Goal: Task Accomplishment & Management: Manage account settings

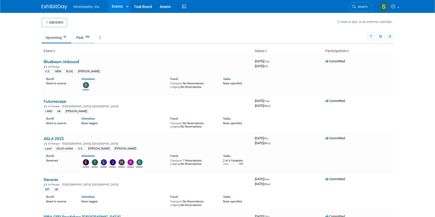
click at [85, 36] on link "Past 396" at bounding box center [83, 38] width 22 height 10
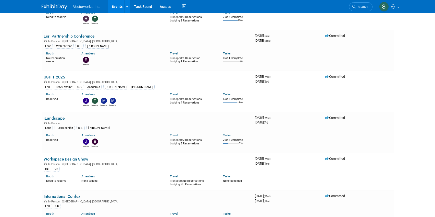
scroll to position [1799, 0]
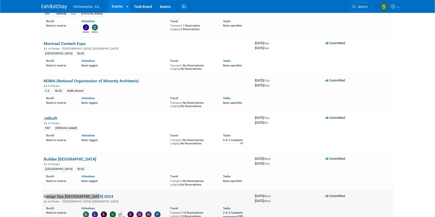
click at [83, 194] on link "Design Day [GEOGRAPHIC_DATA] 2024" at bounding box center [79, 196] width 70 height 5
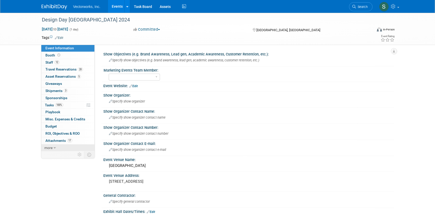
click at [54, 149] on icon at bounding box center [55, 148] width 2 height 4
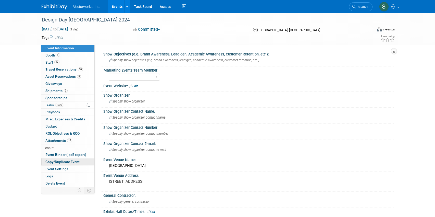
click at [74, 164] on link "Copy/Duplicate Event" at bounding box center [67, 161] width 53 height 7
select select "9"
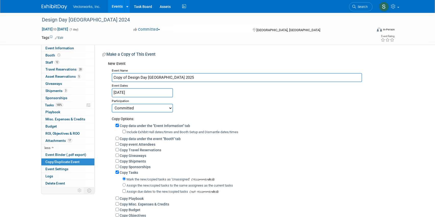
type input "Copy of Design Day Vancouver 2025"
click at [155, 93] on input "Oct 16, 2024" at bounding box center [142, 92] width 61 height 9
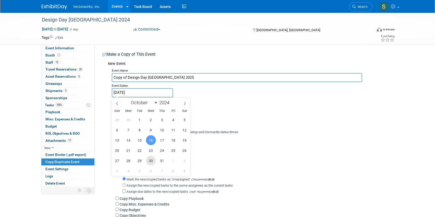
click at [151, 160] on span "30" at bounding box center [151, 160] width 10 height 10
type input "[DATE]"
click at [227, 155] on div "Copy Giveaways" at bounding box center [253, 155] width 274 height 6
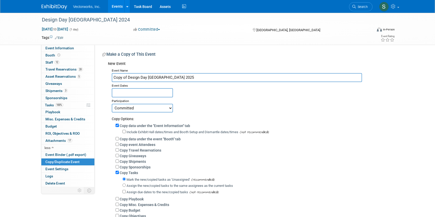
click at [148, 92] on input "text" at bounding box center [142, 92] width 61 height 9
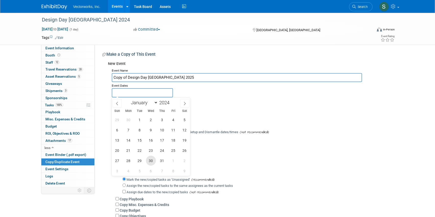
click at [150, 161] on span "30" at bounding box center [151, 160] width 10 height 10
type input "[DATE]"
click at [150, 161] on span "30" at bounding box center [151, 160] width 10 height 10
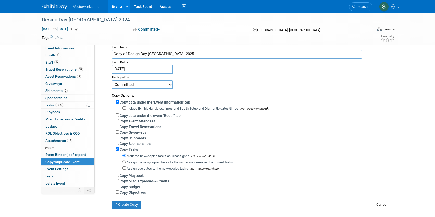
scroll to position [31, 0]
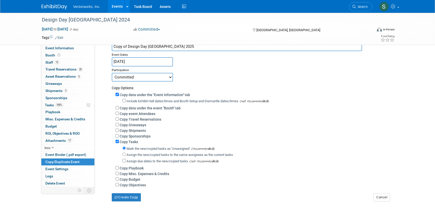
click at [154, 107] on label "Copy data under the event "Booth" tab" at bounding box center [150, 108] width 61 height 4
click at [119, 107] on input "Copy data under the event "Booth" tab" at bounding box center [117, 107] width 3 height 3
checkbox input "true"
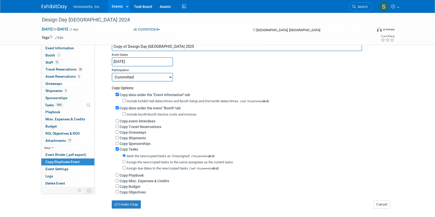
click at [128, 173] on label "Copy Playbook" at bounding box center [132, 175] width 24 height 4
click at [119, 173] on input "Copy Playbook" at bounding box center [117, 174] width 3 height 3
checkbox input "true"
click at [128, 204] on button "Create Copy" at bounding box center [126, 204] width 29 height 8
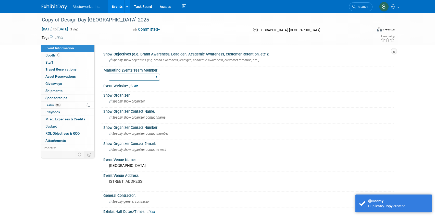
click at [127, 79] on select "Sarah Rose Angley Tania Arabian" at bounding box center [134, 76] width 51 height 7
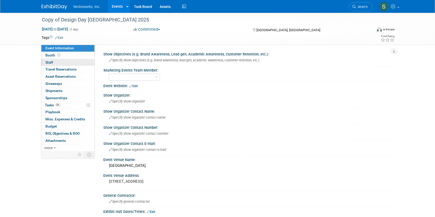
click at [71, 63] on link "0 Staff 0" at bounding box center [67, 62] width 53 height 7
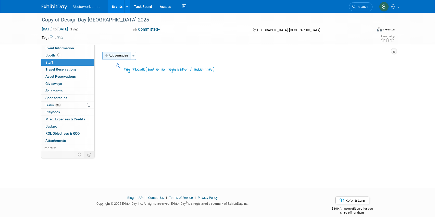
click at [126, 57] on button "Add Attendee" at bounding box center [116, 56] width 29 height 8
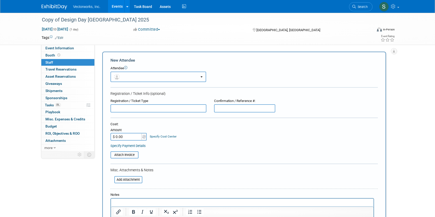
click at [133, 74] on button "button" at bounding box center [158, 76] width 96 height 10
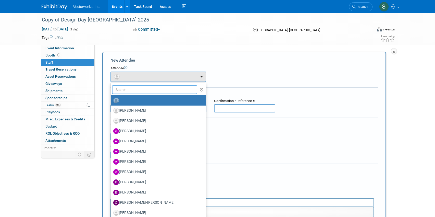
click at [132, 87] on input "text" at bounding box center [154, 89] width 85 height 9
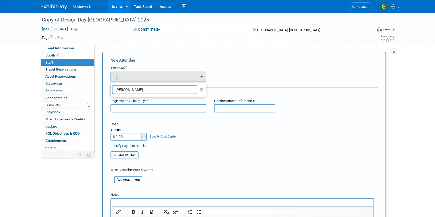
click at [162, 88] on input "Connor" at bounding box center [154, 89] width 85 height 9
type input "Connor"
click at [201, 90] on icon "button" at bounding box center [202, 90] width 4 height 4
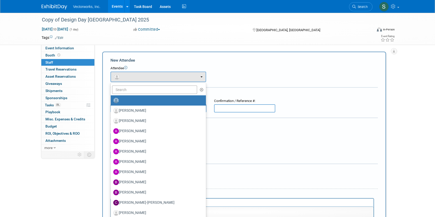
click at [234, 74] on div "Attendee <img src="https://www.exhibitday.com/Images/Unassigned-User-Icon.png" …" at bounding box center [243, 74] width 267 height 16
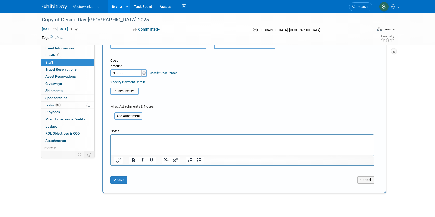
scroll to position [100, 0]
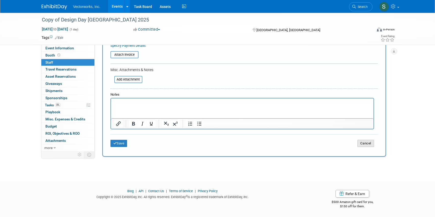
click at [369, 143] on button "Cancel" at bounding box center [365, 143] width 17 height 7
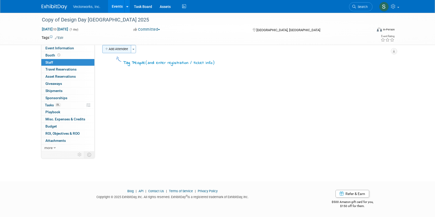
click at [123, 52] on button "Add Attendee" at bounding box center [116, 49] width 29 height 8
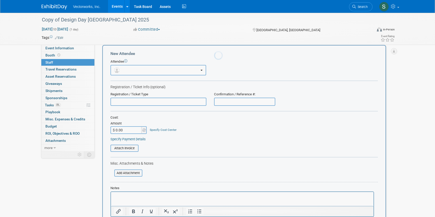
scroll to position [0, 0]
click at [127, 69] on button "button" at bounding box center [158, 70] width 96 height 10
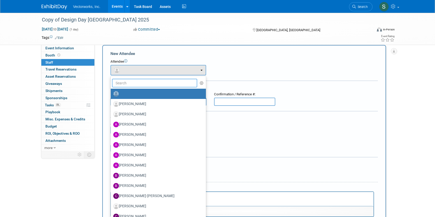
click at [132, 83] on input "text" at bounding box center [154, 83] width 85 height 9
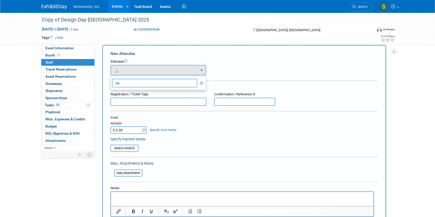
type input "c"
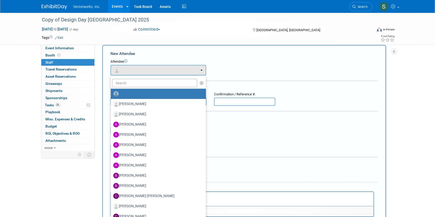
click at [174, 28] on div "Committed Committed Considering Not Going Cancelled" at bounding box center [188, 30] width 113 height 6
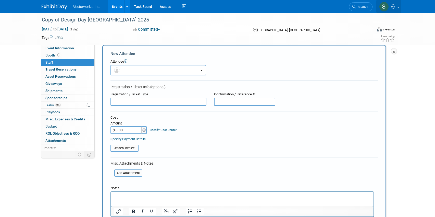
click at [396, 9] on link at bounding box center [388, 6] width 25 height 13
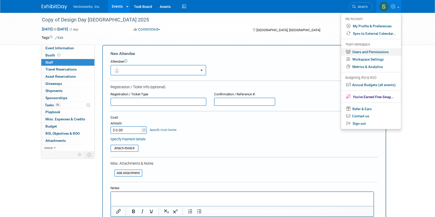
click at [385, 51] on link "Users and Permissions" at bounding box center [371, 51] width 60 height 7
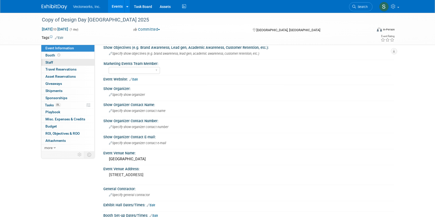
click at [76, 61] on link "0 Staff 0" at bounding box center [67, 62] width 53 height 7
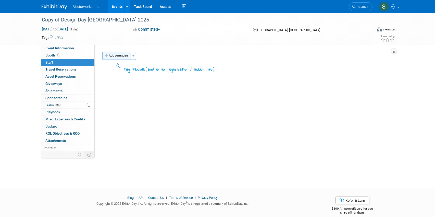
click at [120, 55] on button "Add Attendee" at bounding box center [116, 56] width 29 height 8
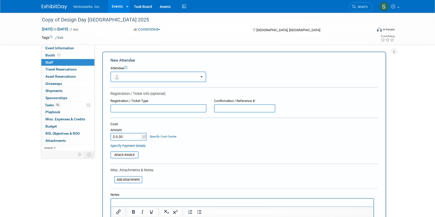
click at [139, 76] on button "button" at bounding box center [158, 76] width 96 height 10
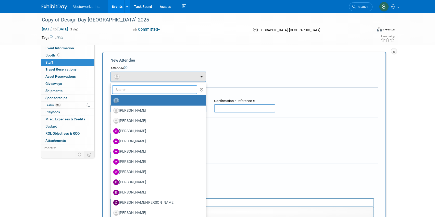
click at [135, 91] on input "text" at bounding box center [154, 89] width 85 height 9
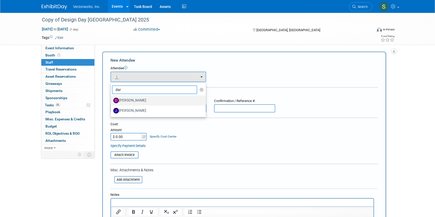
type input "dar"
click at [135, 100] on label "[PERSON_NAME]" at bounding box center [157, 100] width 88 height 8
click at [111, 100] on input "[PERSON_NAME]" at bounding box center [109, 99] width 3 height 3
select select "a93313b2-95c7-4a06-8001-14a744ebed63"
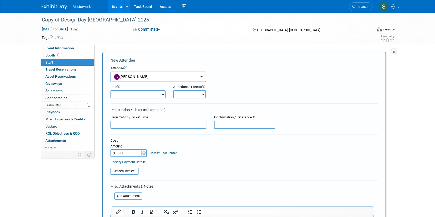
click at [144, 93] on select "Demonstrator Host Partner Relations Planner Presenter Press Management Sales Re…" at bounding box center [137, 94] width 55 height 8
select select "5"
click at [110, 90] on select "Demonstrator Host Partner Relations Planner Presenter Press Management Sales Re…" at bounding box center [137, 94] width 55 height 8
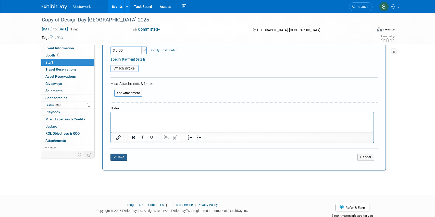
click at [123, 157] on button "Save" at bounding box center [118, 156] width 17 height 7
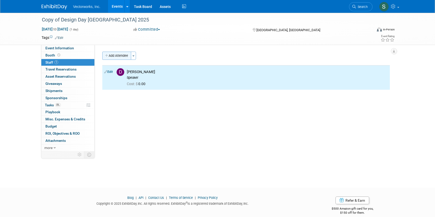
click at [122, 53] on button "Add Attendee" at bounding box center [116, 56] width 29 height 8
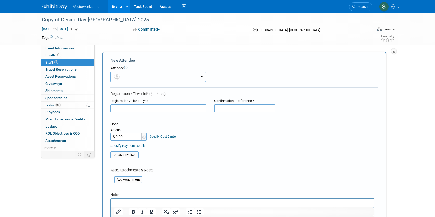
click at [129, 77] on button "button" at bounding box center [158, 76] width 96 height 10
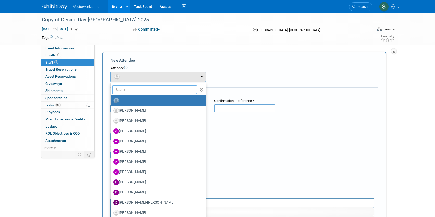
click at [128, 89] on input "text" at bounding box center [154, 89] width 85 height 9
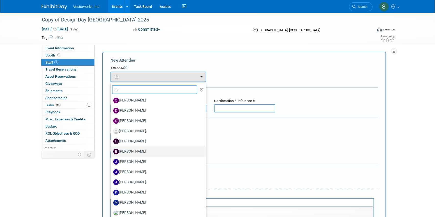
type input "er"
click at [140, 147] on label "[PERSON_NAME]" at bounding box center [157, 151] width 88 height 8
click at [111, 149] on input "[PERSON_NAME]" at bounding box center [109, 150] width 3 height 3
select select "f4f8c456-572f-45cb-8edc-f43e742226c4"
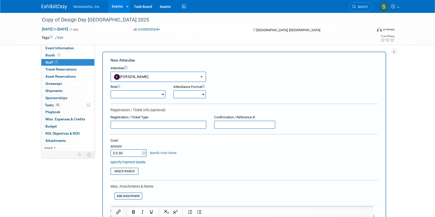
click at [136, 97] on select "Demonstrator Host Partner Relations Planner Presenter Press Management Sales Re…" at bounding box center [137, 94] width 55 height 8
select select "5"
click at [110, 90] on select "Demonstrator Host Partner Relations Planner Presenter Press Management Sales Re…" at bounding box center [137, 94] width 55 height 8
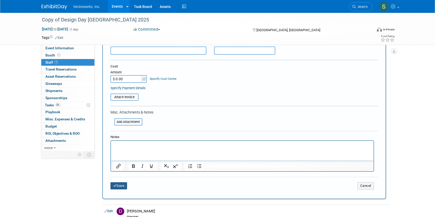
click at [121, 185] on button "Save" at bounding box center [118, 185] width 17 height 7
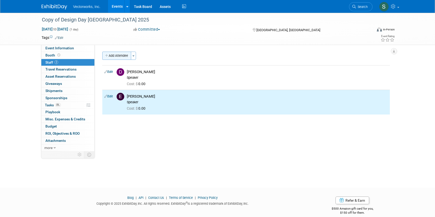
click at [123, 55] on button "Add Attendee" at bounding box center [116, 56] width 29 height 8
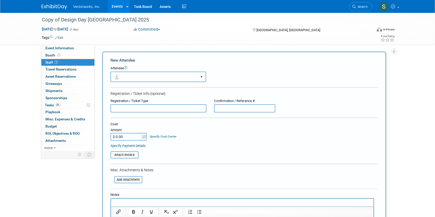
click at [126, 76] on button "button" at bounding box center [158, 76] width 96 height 10
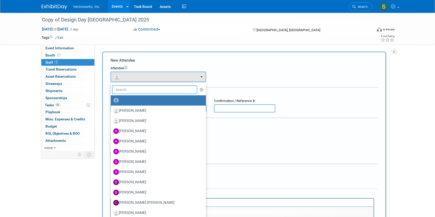
click at [127, 89] on input "text" at bounding box center [154, 89] width 85 height 9
type input "elena"
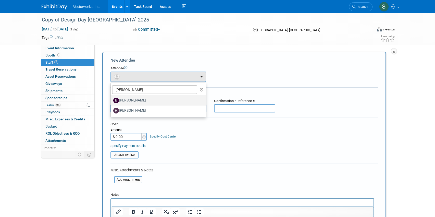
click at [136, 103] on label "[PERSON_NAME]" at bounding box center [157, 100] width 88 height 8
click at [111, 101] on input "[PERSON_NAME]" at bounding box center [109, 99] width 3 height 3
select select "f69719c1-2a07-47f8-a185-3dce40964df6"
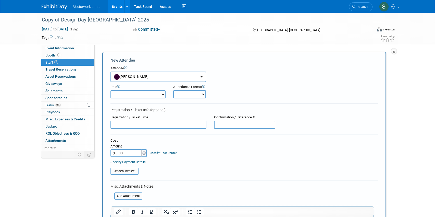
click at [131, 95] on select "Demonstrator Host Partner Relations Planner Presenter Press Management Sales Re…" at bounding box center [137, 94] width 55 height 8
select select "6"
click at [110, 90] on select "Demonstrator Host Partner Relations Planner Presenter Press Management Sales Re…" at bounding box center [137, 94] width 55 height 8
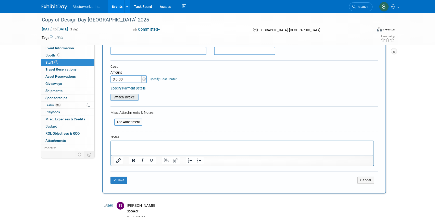
scroll to position [89, 0]
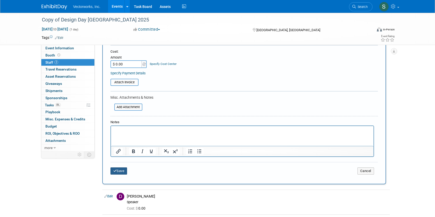
click at [124, 172] on button "Save" at bounding box center [118, 170] width 17 height 7
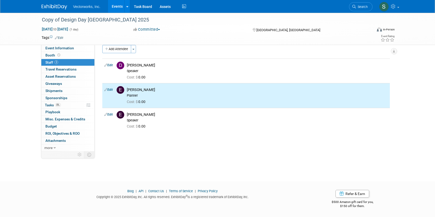
scroll to position [0, 0]
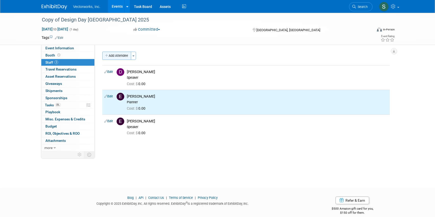
click at [122, 57] on button "Add Attendee" at bounding box center [116, 56] width 29 height 8
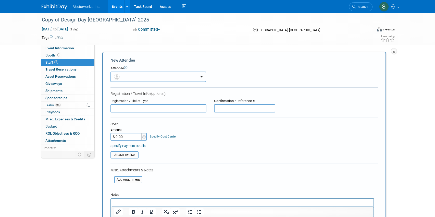
click at [129, 78] on button "button" at bounding box center [158, 76] width 96 height 10
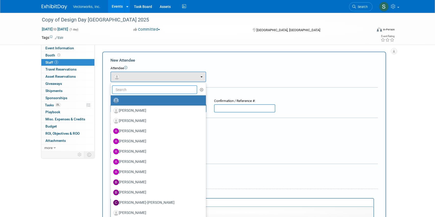
click at [129, 91] on input "text" at bounding box center [154, 89] width 85 height 9
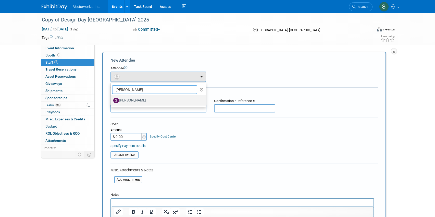
type input "geoff"
click at [134, 104] on label "[PERSON_NAME]" at bounding box center [157, 100] width 88 height 8
click at [111, 101] on input "[PERSON_NAME]" at bounding box center [109, 99] width 3 height 3
select select "68e7e800-3d65-4ba3-8e35-06c4f1779a20"
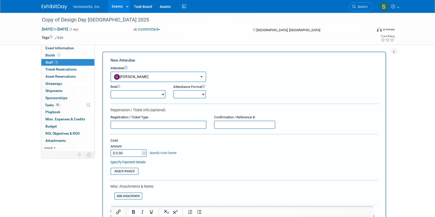
click at [131, 95] on select "Demonstrator Host Partner Relations Planner Presenter Press Management Sales Re…" at bounding box center [137, 94] width 55 height 8
select select "5"
click at [110, 90] on select "Demonstrator Host Partner Relations Planner Presenter Press Management Sales Re…" at bounding box center [137, 94] width 55 height 8
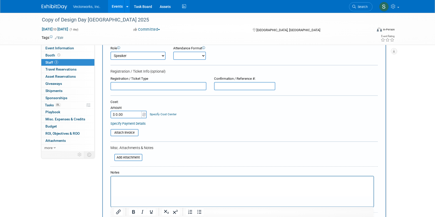
scroll to position [49, 0]
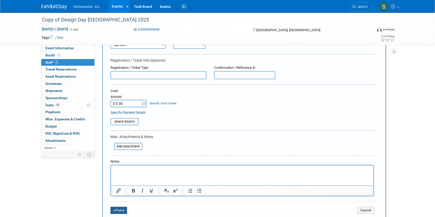
click at [114, 213] on button "Save" at bounding box center [118, 209] width 17 height 7
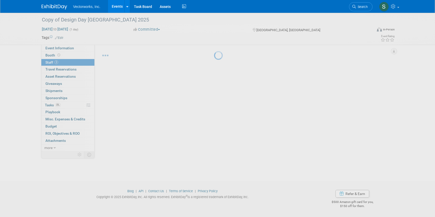
scroll to position [7, 0]
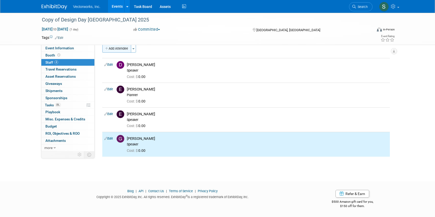
click at [119, 49] on button "Add Attendee" at bounding box center [116, 48] width 29 height 8
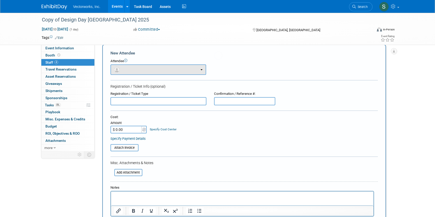
scroll to position [0, 0]
click at [120, 68] on span "button" at bounding box center [117, 69] width 7 height 4
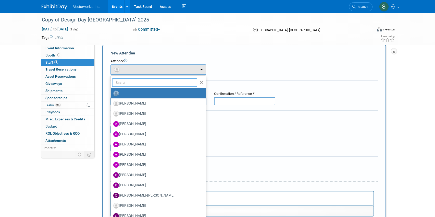
click at [133, 83] on input "text" at bounding box center [154, 82] width 85 height 9
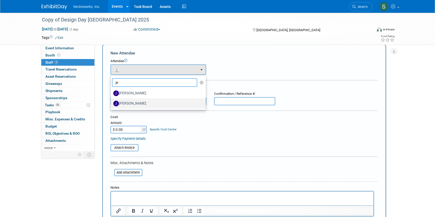
type input "j"
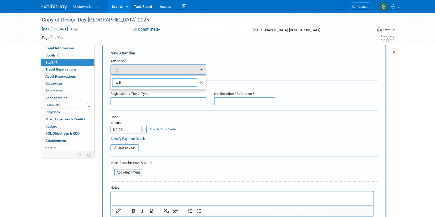
click at [142, 83] on input "will" at bounding box center [154, 82] width 85 height 9
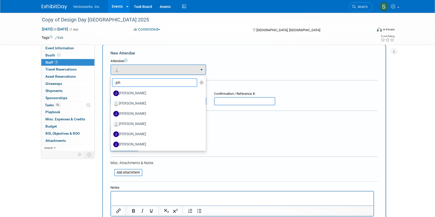
type input "john"
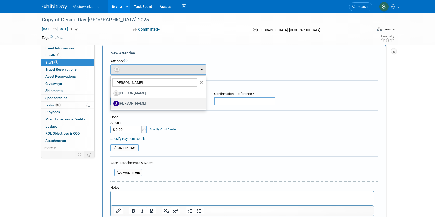
click at [143, 103] on label "[PERSON_NAME]" at bounding box center [157, 103] width 88 height 8
click at [111, 103] on input "[PERSON_NAME]" at bounding box center [109, 102] width 3 height 3
select select "6e9f6b1c-f4d5-4389-80cf-e8e2b2034e62"
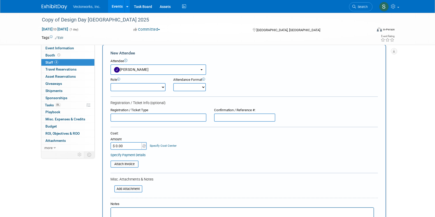
click at [139, 87] on select "Demonstrator Host Partner Relations Planner Presenter Press Management Sales Re…" at bounding box center [137, 87] width 55 height 8
select select "4"
click at [110, 83] on select "Demonstrator Host Partner Relations Planner Presenter Press Management Sales Re…" at bounding box center [137, 87] width 55 height 8
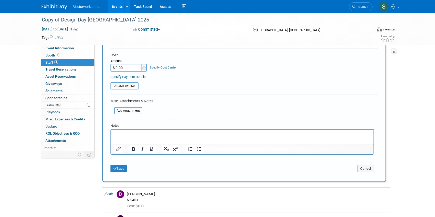
scroll to position [89, 0]
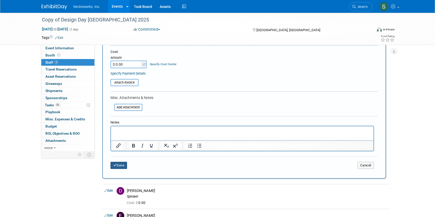
click at [114, 165] on icon "submit" at bounding box center [115, 164] width 4 height 3
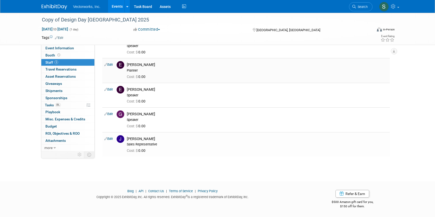
scroll to position [0, 0]
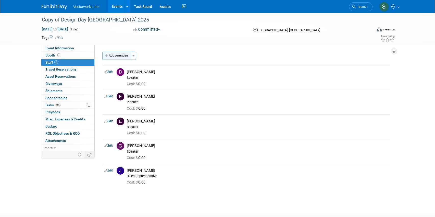
click at [120, 53] on button "Add Attendee" at bounding box center [116, 56] width 29 height 8
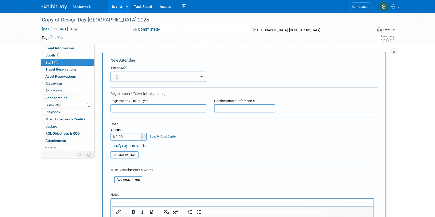
click at [127, 76] on button "button" at bounding box center [158, 76] width 96 height 10
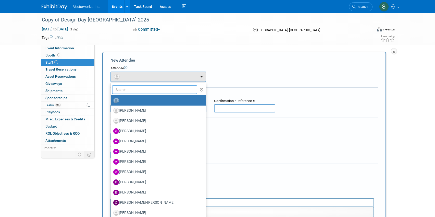
click at [126, 87] on input "text" at bounding box center [154, 89] width 85 height 9
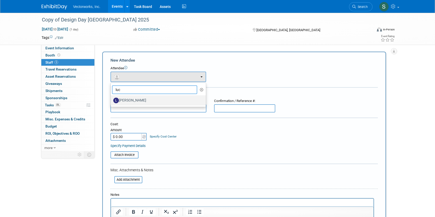
type input "luc"
click at [131, 100] on label "[PERSON_NAME]" at bounding box center [157, 100] width 88 height 8
click at [111, 100] on input "[PERSON_NAME]" at bounding box center [109, 99] width 3 height 3
select select "229b869f-c8bd-4500-8c9d-c19bbd8b1bc0"
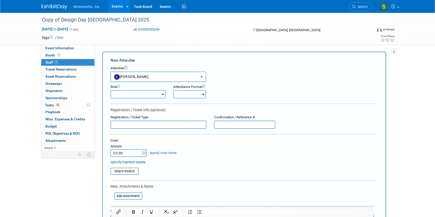
click at [131, 95] on select "Demonstrator Host Partner Relations Planner Presenter Press Management Sales Re…" at bounding box center [137, 94] width 55 height 8
select select "5"
click at [110, 90] on select "Demonstrator Host Partner Relations Planner Presenter Press Management Sales Re…" at bounding box center [137, 94] width 55 height 8
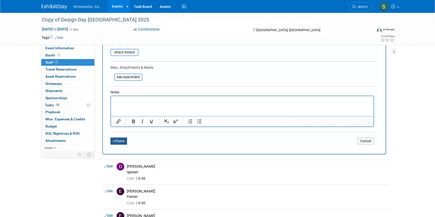
click at [122, 141] on button "Save" at bounding box center [118, 140] width 17 height 7
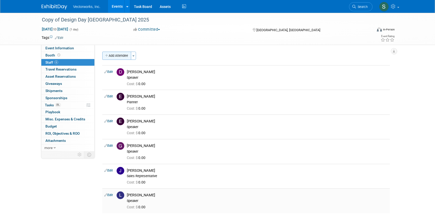
click at [117, 58] on button "Add Attendee" at bounding box center [116, 56] width 29 height 8
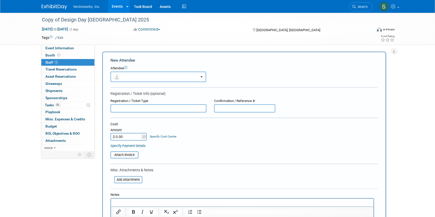
click at [121, 73] on button "button" at bounding box center [158, 76] width 96 height 10
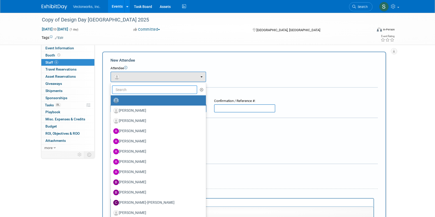
click at [141, 90] on input "text" at bounding box center [154, 89] width 85 height 9
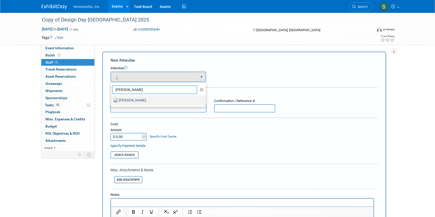
type input "neil"
click at [140, 103] on label "[PERSON_NAME]" at bounding box center [157, 100] width 88 height 8
click at [111, 101] on input "[PERSON_NAME]" at bounding box center [109, 99] width 3 height 3
select select "66decccf-4a5e-4daf-97e2-412457355611"
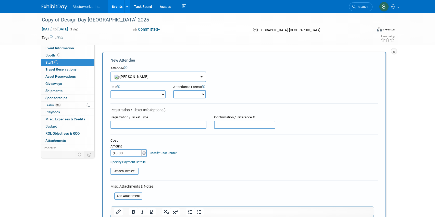
click at [128, 95] on select "Demonstrator Host Partner Relations Planner Presenter Press Management Sales Re…" at bounding box center [137, 94] width 55 height 8
select select "5"
click at [110, 90] on select "Demonstrator Host Partner Relations Planner Presenter Press Management Sales Re…" at bounding box center [137, 94] width 55 height 8
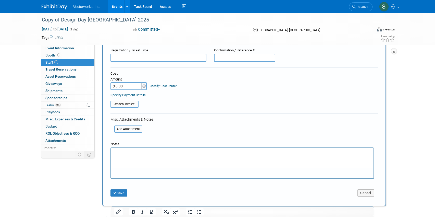
scroll to position [90, 0]
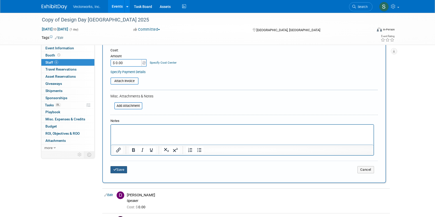
click at [122, 170] on button "Save" at bounding box center [118, 169] width 17 height 7
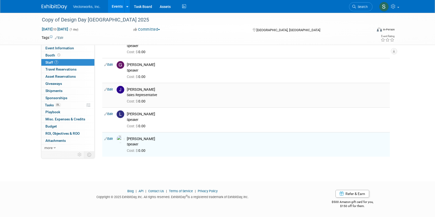
scroll to position [0, 0]
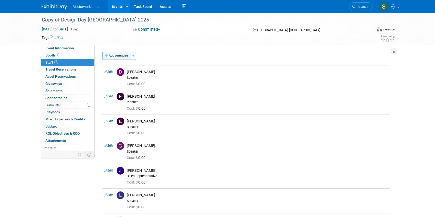
click at [113, 56] on button "Add Attendee" at bounding box center [116, 56] width 29 height 8
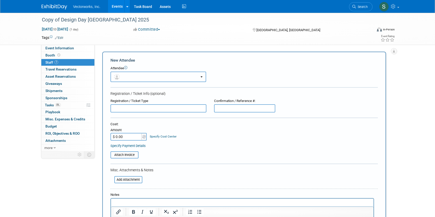
click at [122, 74] on button "button" at bounding box center [158, 76] width 96 height 10
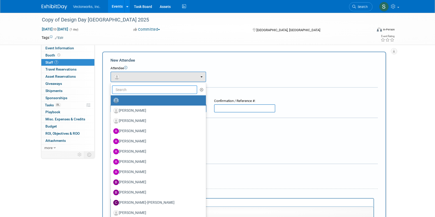
click at [131, 89] on input "text" at bounding box center [154, 89] width 85 height 9
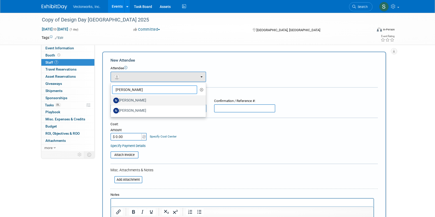
type input "nicole"
click at [131, 101] on label "[PERSON_NAME]" at bounding box center [157, 100] width 88 height 8
click at [111, 101] on input "[PERSON_NAME]" at bounding box center [109, 99] width 3 height 3
select select "1fd5bdd5-7df5-46bb-8642-df5eaeb72760"
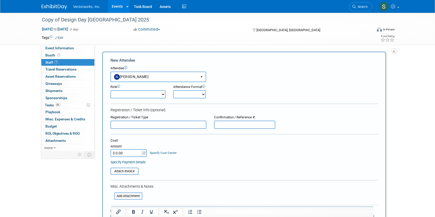
click at [128, 96] on select "Demonstrator Host Partner Relations Planner Presenter Press Management Sales Re…" at bounding box center [137, 94] width 55 height 8
select select "9"
click at [110, 90] on select "Demonstrator Host Partner Relations Planner Presenter Press Management Sales Re…" at bounding box center [137, 94] width 55 height 8
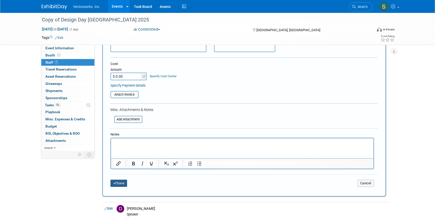
click at [116, 186] on button "Save" at bounding box center [118, 182] width 17 height 7
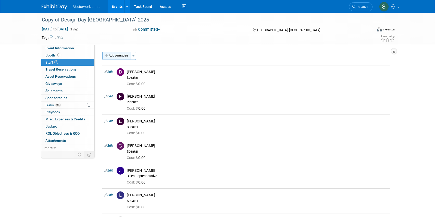
click at [120, 55] on button "Add Attendee" at bounding box center [116, 56] width 29 height 8
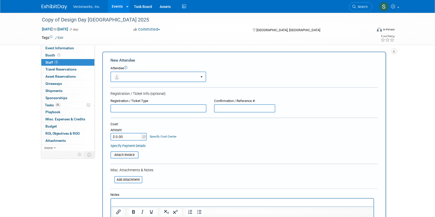
click at [127, 76] on button "button" at bounding box center [158, 76] width 96 height 10
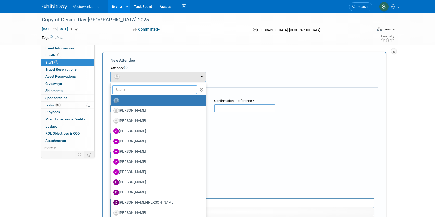
click at [129, 88] on input "text" at bounding box center [154, 89] width 85 height 9
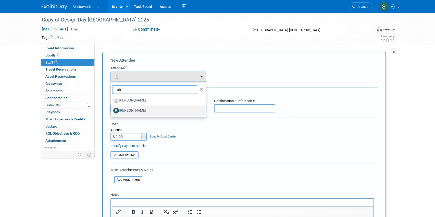
type input "rob"
click at [131, 110] on label "[PERSON_NAME]" at bounding box center [157, 110] width 88 height 8
click at [111, 110] on input "[PERSON_NAME]" at bounding box center [109, 109] width 3 height 3
select select "f3296eeb-8d6b-4c76-a355-f2708f922b0c"
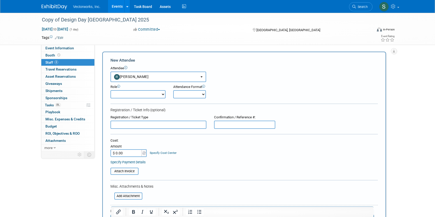
click at [128, 95] on select "Demonstrator Host Partner Relations Planner Presenter Press Management Sales Re…" at bounding box center [137, 94] width 55 height 8
select select "9"
click at [110, 90] on select "Demonstrator Host Partner Relations Planner Presenter Press Management Sales Re…" at bounding box center [137, 94] width 55 height 8
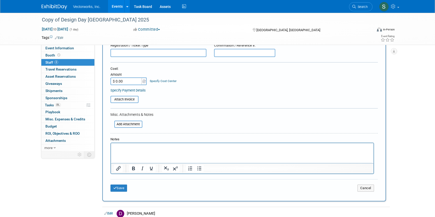
scroll to position [98, 0]
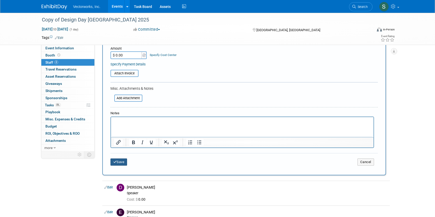
click at [118, 164] on button "Save" at bounding box center [118, 161] width 17 height 7
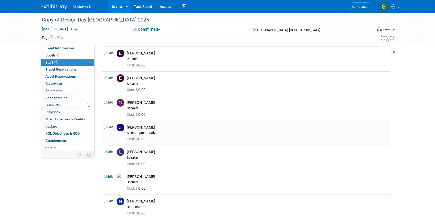
scroll to position [0, 0]
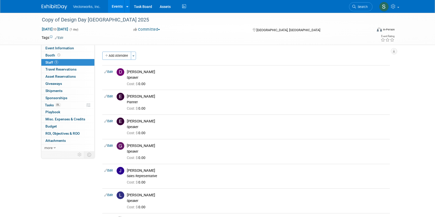
click at [120, 50] on div "Show Objectives (e.g. Brand Awareness, Lead gen, Academic Awareness, Customer R…" at bounding box center [244, 98] width 299 height 106
click at [120, 54] on button "Add Attendee" at bounding box center [116, 56] width 29 height 8
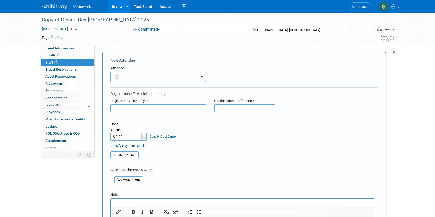
click at [124, 76] on button "button" at bounding box center [158, 76] width 96 height 10
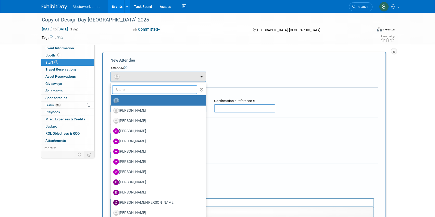
click at [133, 88] on input "text" at bounding box center [154, 89] width 85 height 9
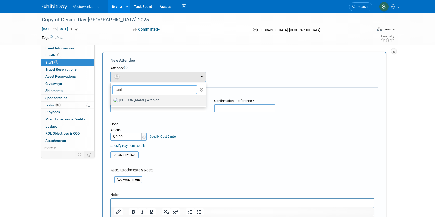
type input "tani"
click at [133, 102] on label "[PERSON_NAME] Arabian" at bounding box center [157, 100] width 88 height 8
click at [111, 101] on input "[PERSON_NAME] Arabian" at bounding box center [109, 99] width 3 height 3
select select "a3e179fb-2d90-43ea-b62a-b1455219cb24"
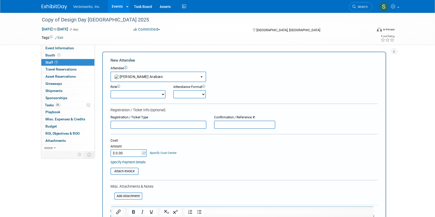
click at [132, 96] on select "Demonstrator Host Partner Relations Planner Presenter Press Management Sales Re…" at bounding box center [137, 94] width 55 height 8
select select "2"
click at [110, 90] on select "Demonstrator Host Partner Relations Planner Presenter Press Management Sales Re…" at bounding box center [137, 94] width 55 height 8
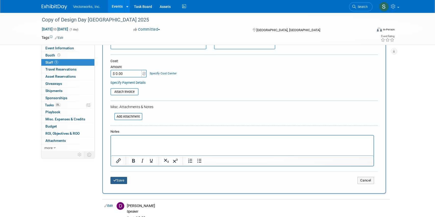
click at [122, 182] on button "Save" at bounding box center [118, 180] width 17 height 7
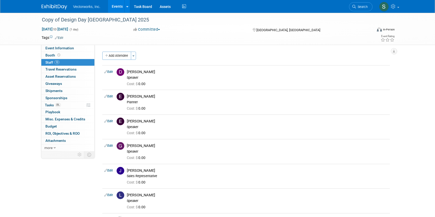
click at [117, 60] on div "Add Attendee Toggle Dropdown Quick -Tag Attendees Apply X (me) select all cancel" at bounding box center [246, 181] width 288 height 259
click at [117, 56] on button "Add Attendee" at bounding box center [116, 56] width 29 height 8
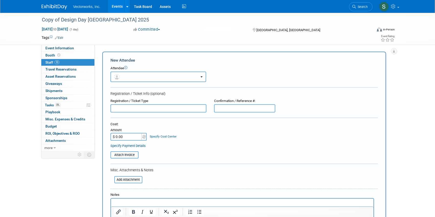
click at [123, 74] on button "button" at bounding box center [158, 76] width 96 height 10
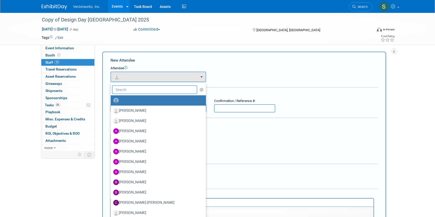
click at [128, 92] on input "text" at bounding box center [154, 89] width 85 height 9
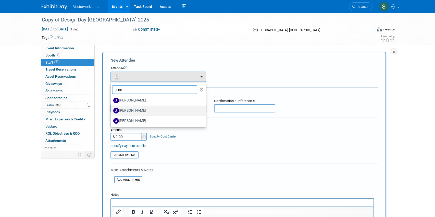
type input "jenn"
click at [143, 109] on label "Jennifer Williams" at bounding box center [157, 110] width 88 height 8
click at [111, 109] on input "Jennifer Williams" at bounding box center [109, 109] width 3 height 3
select select "3b9f625a-8e5c-45af-99b2-b557b869d551"
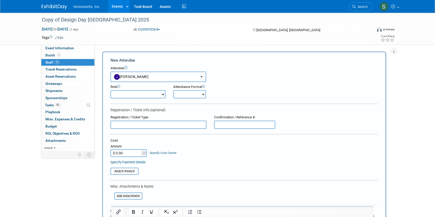
click at [136, 93] on select "Demonstrator Host Partner Relations Planner Presenter Press Management Sales Re…" at bounding box center [137, 94] width 55 height 8
select select "9"
click at [110, 90] on select "Demonstrator Host Partner Relations Planner Presenter Press Management Sales Re…" at bounding box center [137, 94] width 55 height 8
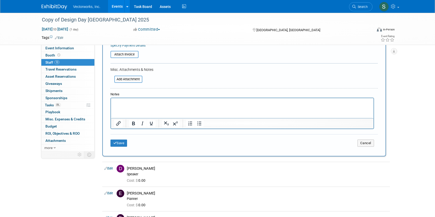
scroll to position [164, 0]
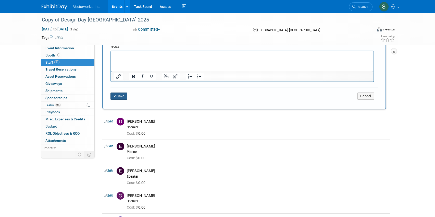
click at [119, 97] on button "Save" at bounding box center [118, 95] width 17 height 7
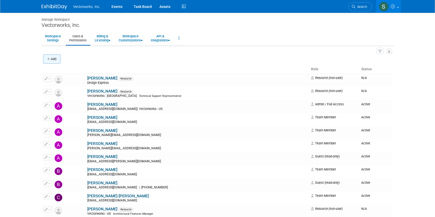
click at [52, 58] on button "Add" at bounding box center [51, 58] width 17 height 9
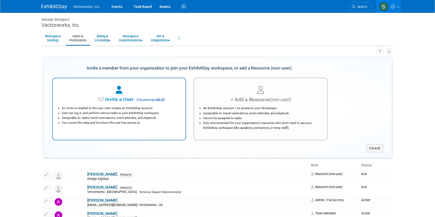
click at [117, 86] on icon at bounding box center [119, 90] width 7 height 8
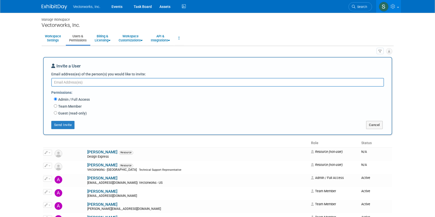
click at [115, 84] on textarea "Email address(es) of the person(s) you would like to invite:" at bounding box center [217, 82] width 333 height 9
type textarea "[EMAIL_ADDRESS][DOMAIN_NAME]"
click at [71, 107] on label "Team Member" at bounding box center [69, 106] width 24 height 5
click at [57, 107] on input "Team Member" at bounding box center [55, 105] width 3 height 3
radio input "true"
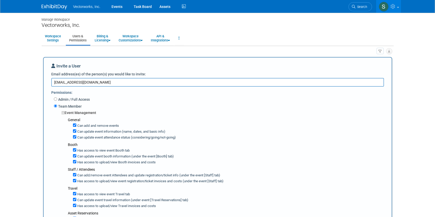
click at [65, 105] on label "Team Member" at bounding box center [69, 106] width 24 height 5
click at [57, 105] on input "Team Member" at bounding box center [55, 105] width 3 height 3
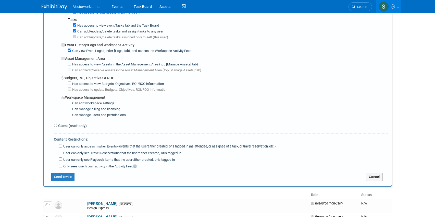
scroll to position [336, 0]
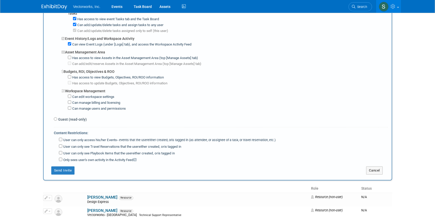
click at [63, 121] on label "Guest (read-only)" at bounding box center [72, 119] width 30 height 5
click at [57, 120] on input "Guest (read-only)" at bounding box center [55, 118] width 3 height 3
radio input "true"
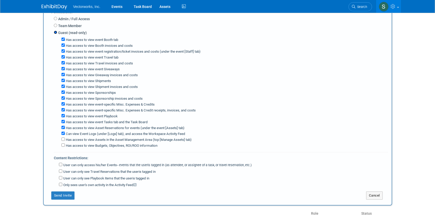
scroll to position [81, 0]
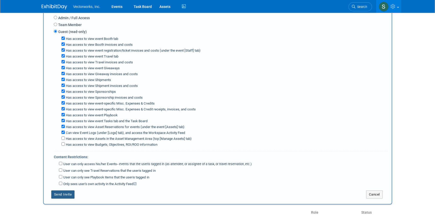
click at [64, 193] on button "Send Invite" at bounding box center [62, 194] width 23 height 8
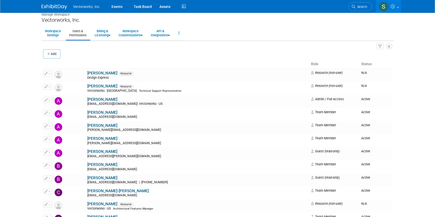
scroll to position [0, 0]
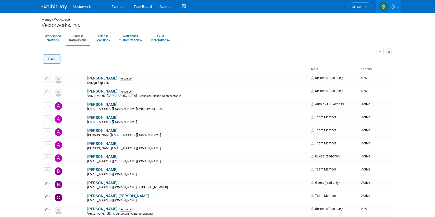
click at [52, 59] on button "Add" at bounding box center [51, 58] width 17 height 9
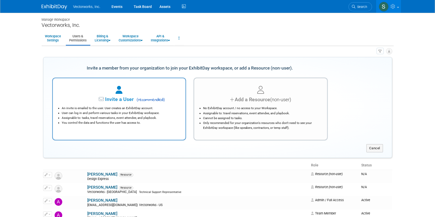
click at [104, 96] on span "Invite a User" at bounding box center [103, 99] width 60 height 6
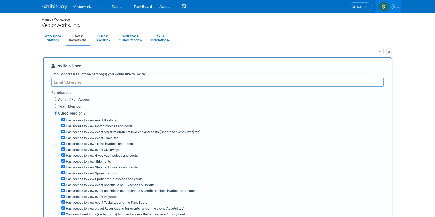
click at [87, 84] on textarea "Email address(es) of the person(s) you would like to invite:" at bounding box center [217, 82] width 333 height 9
click at [123, 82] on textarea "jwilliams" at bounding box center [217, 82] width 333 height 9
paste textarea "en.williams@vectorworks.net"
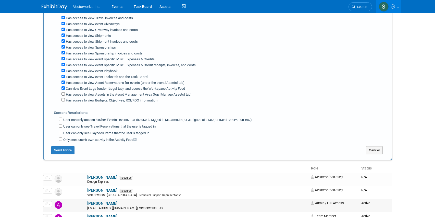
scroll to position [119, 0]
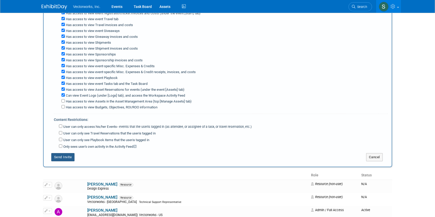
type textarea "jen.williams@vectorworks.net"
click at [65, 158] on button "Send Invite" at bounding box center [62, 157] width 23 height 8
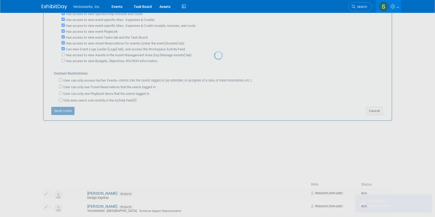
scroll to position [0, 0]
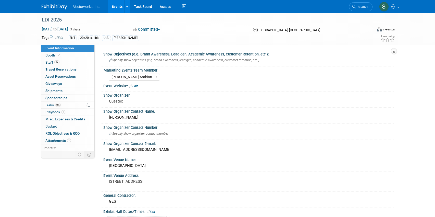
select select "[PERSON_NAME] Arabian"
